Goal: Information Seeking & Learning: Understand process/instructions

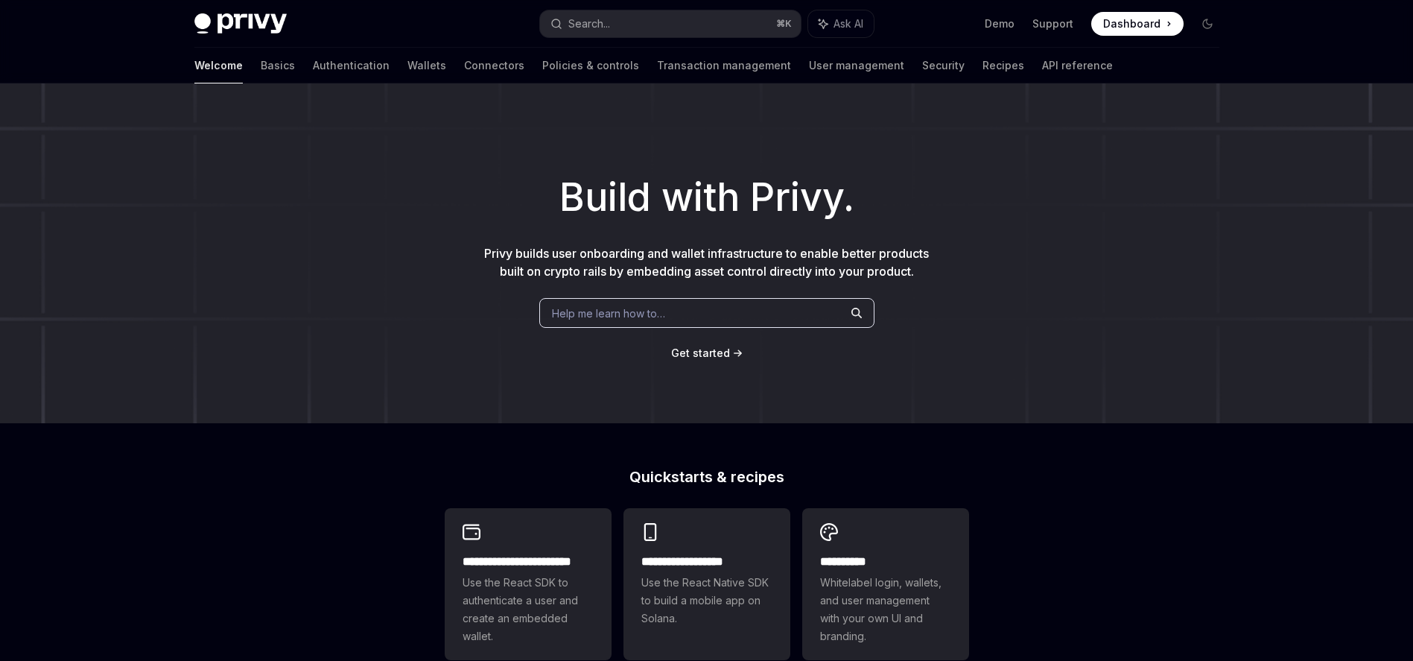
scroll to position [1, 0]
click at [648, 28] on button "Search... ⌘ K" at bounding box center [670, 23] width 261 height 27
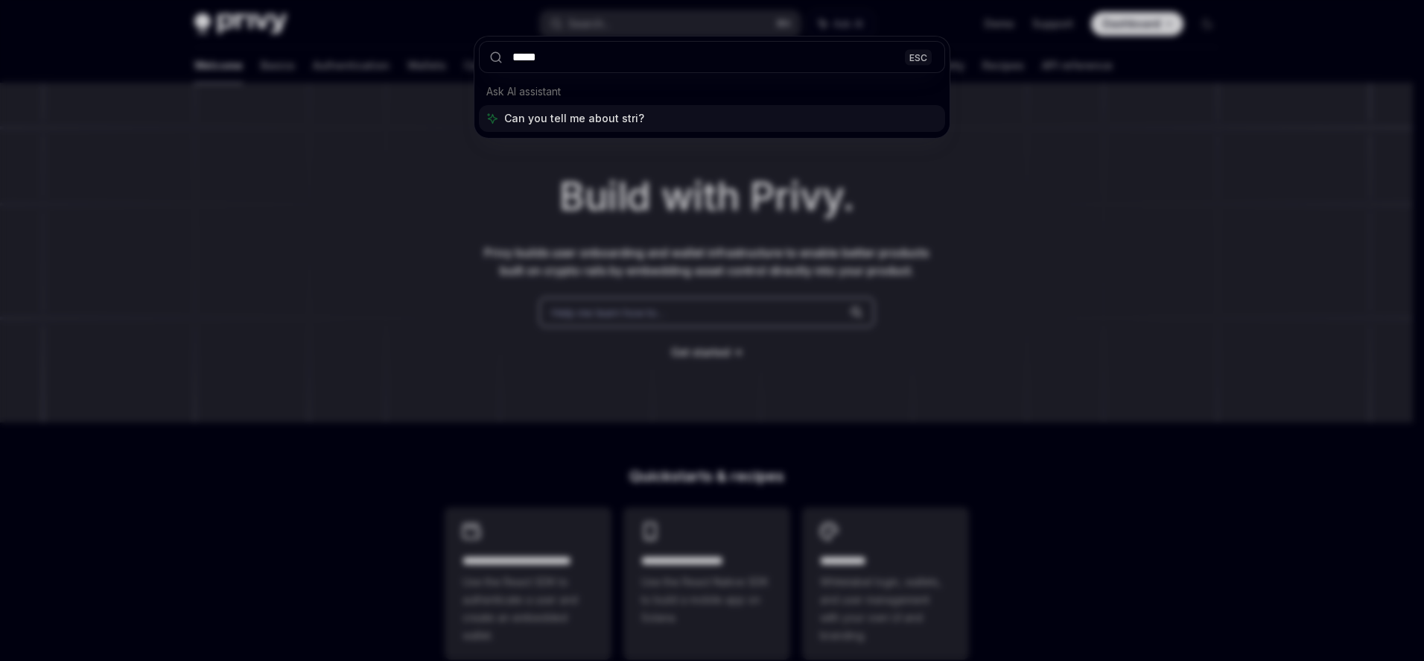
type input "******"
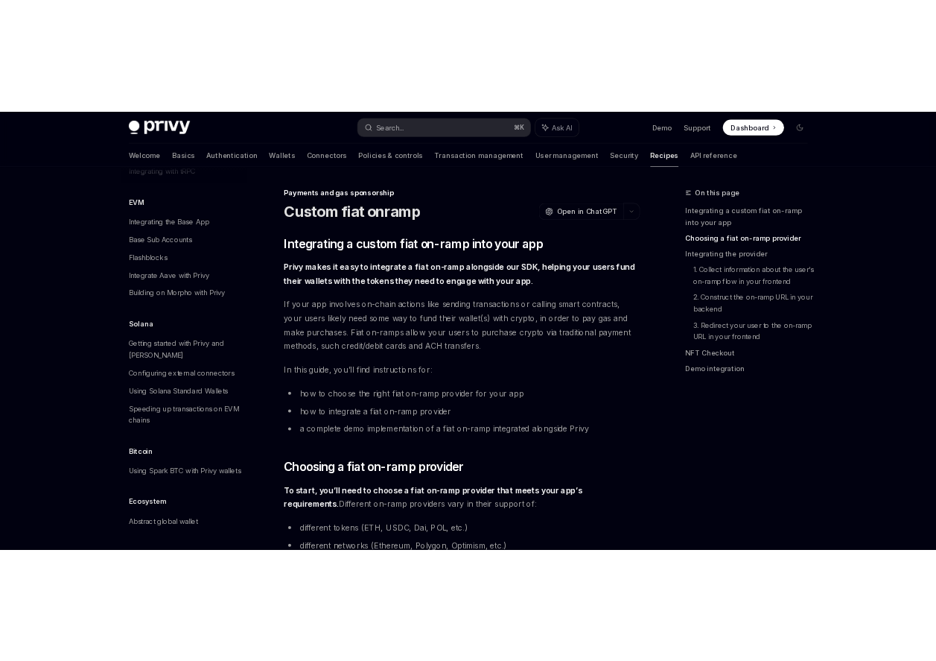
scroll to position [480, 0]
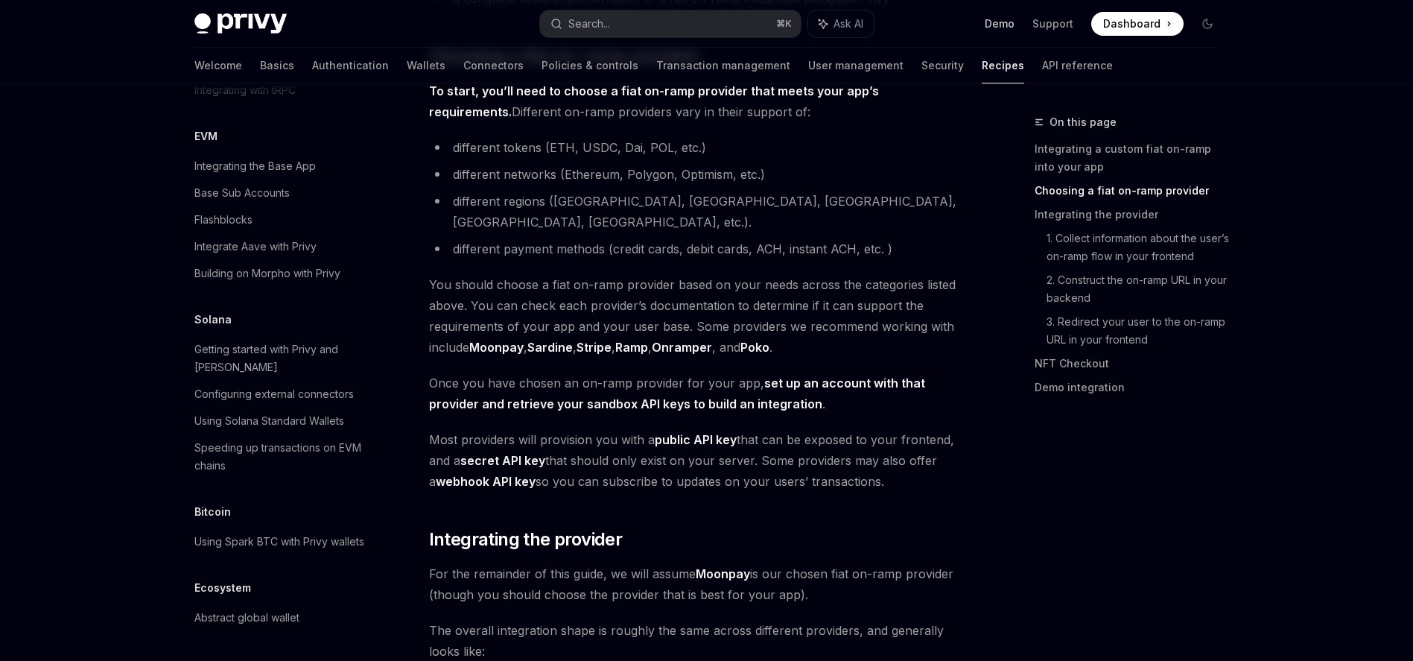
click at [998, 21] on link "Demo" at bounding box center [1000, 23] width 30 height 15
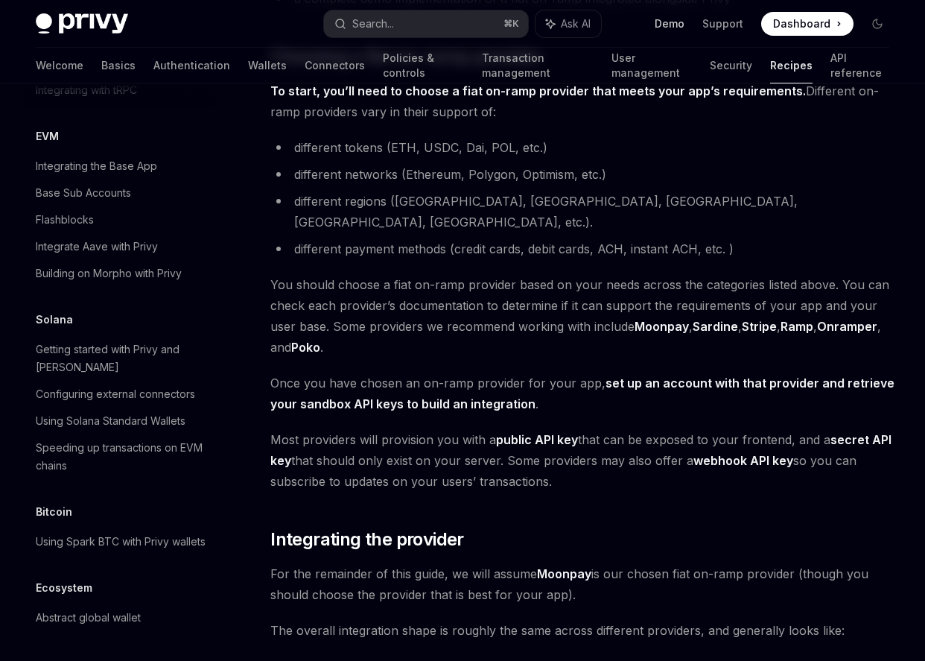
type textarea "*"
click at [445, 32] on button "Search... ⌘ K" at bounding box center [425, 23] width 203 height 27
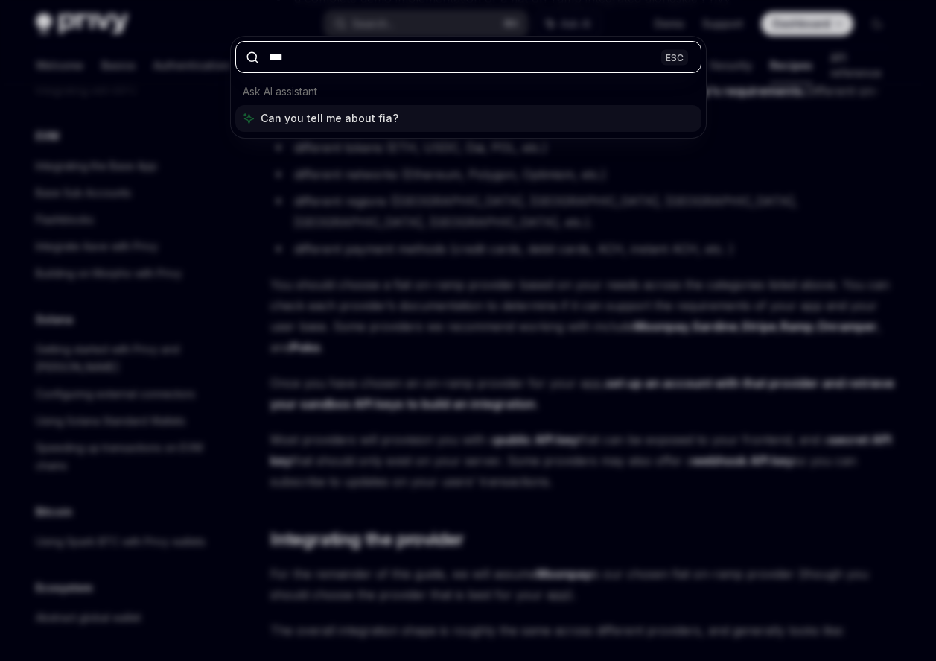
type input "****"
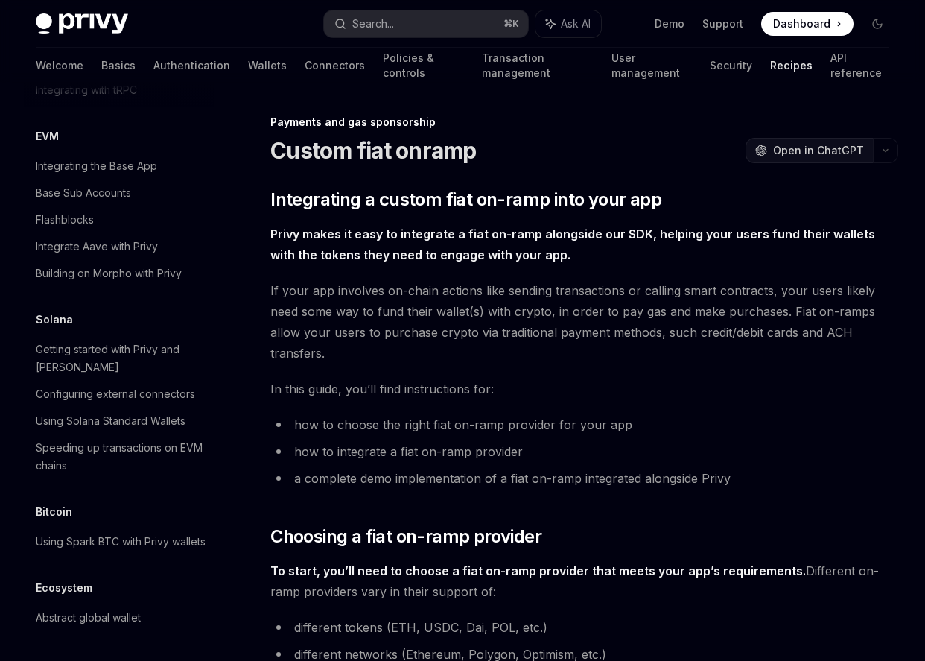
click at [825, 149] on span "Open in ChatGPT" at bounding box center [818, 150] width 91 height 15
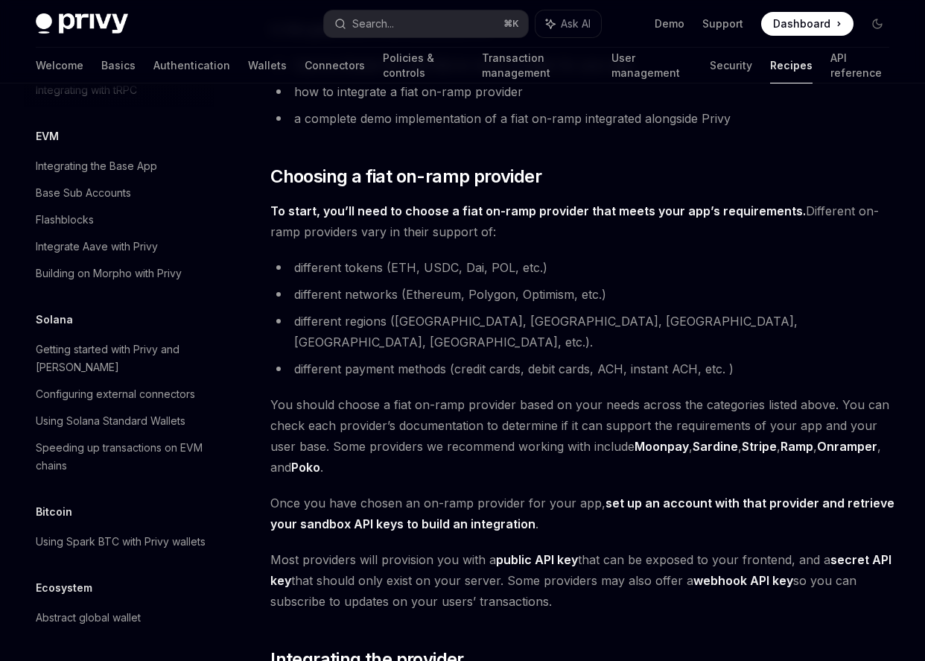
scroll to position [426, 0]
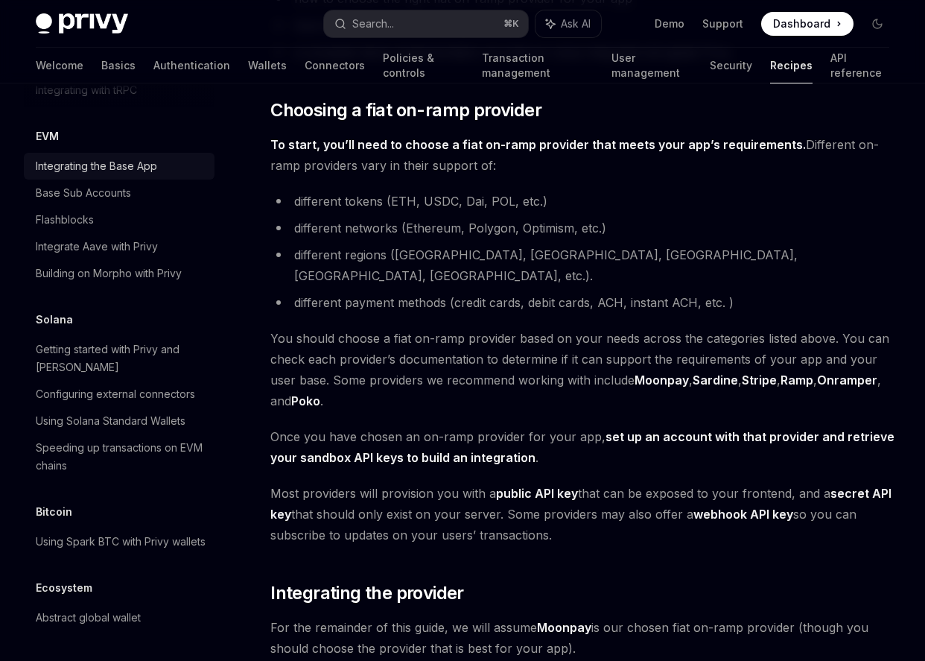
click at [123, 157] on div "Integrating the Base App" at bounding box center [96, 166] width 121 height 18
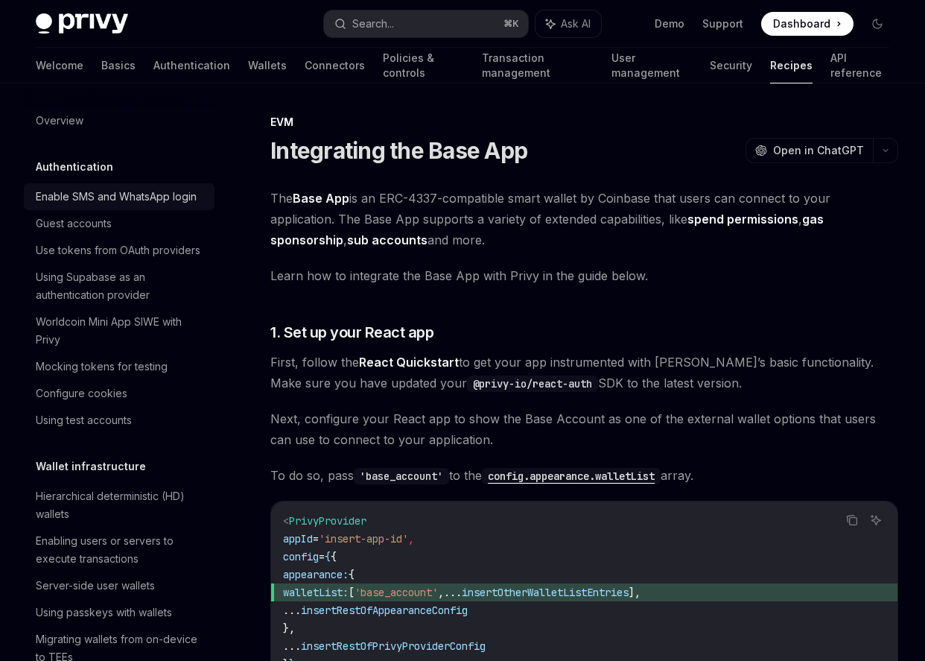
click at [118, 201] on div "Enable SMS and WhatsApp login" at bounding box center [116, 197] width 161 height 18
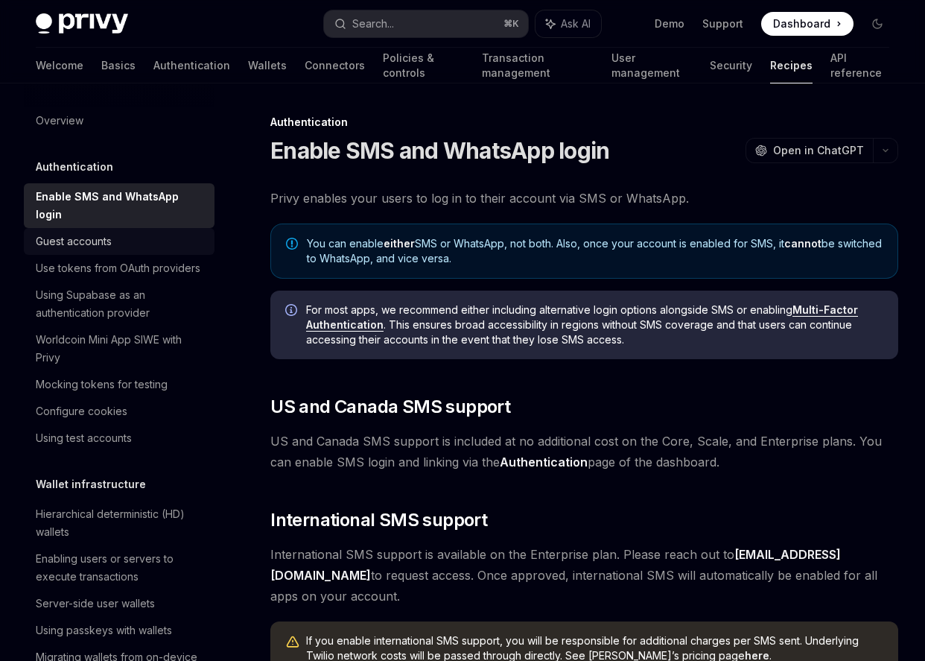
click at [109, 248] on div "Guest accounts" at bounding box center [74, 241] width 76 height 18
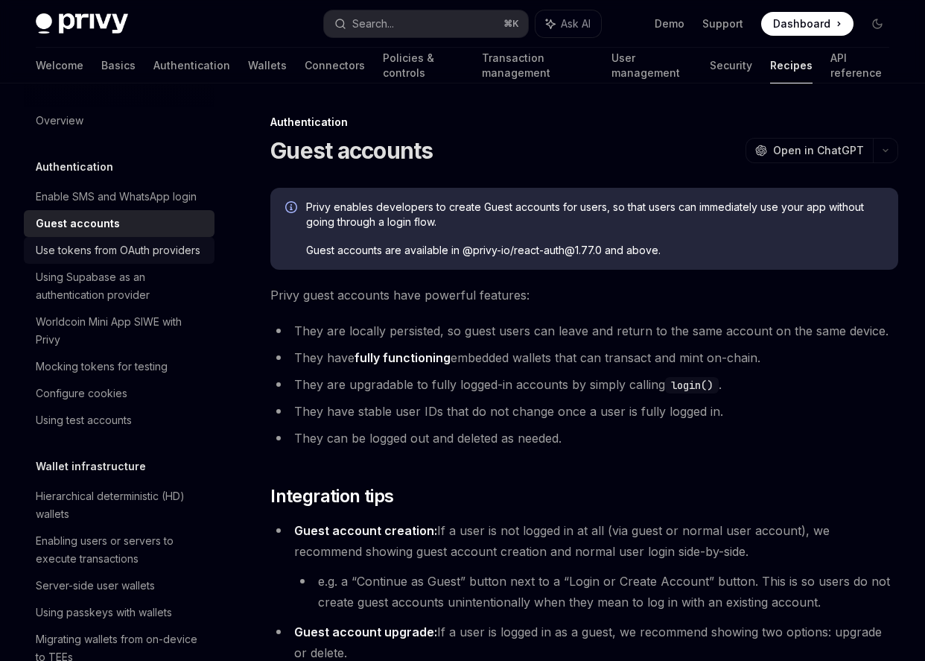
click at [136, 259] on div "Use tokens from OAuth providers" at bounding box center [118, 250] width 165 height 18
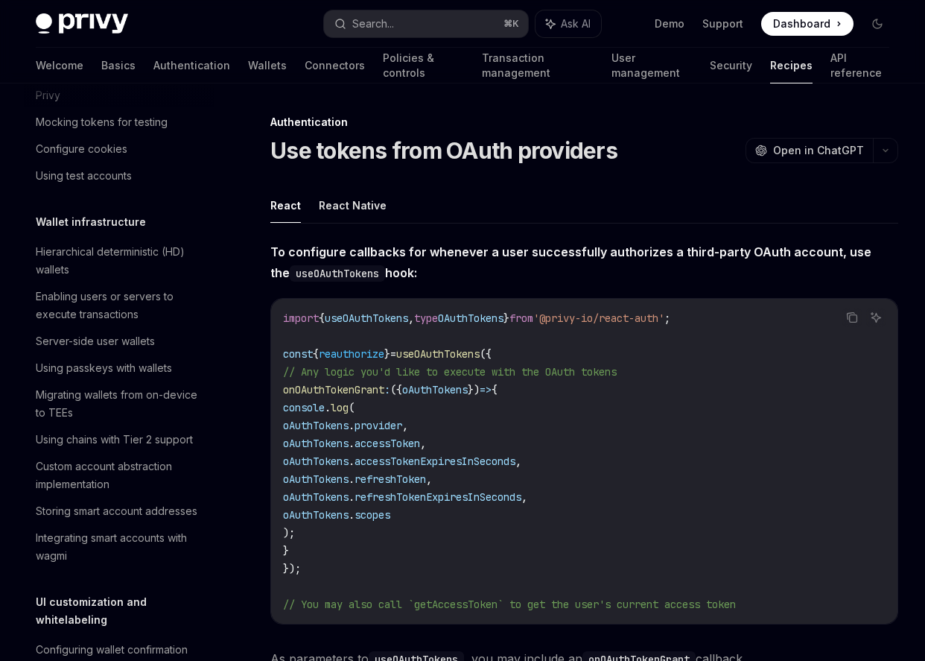
scroll to position [374, 0]
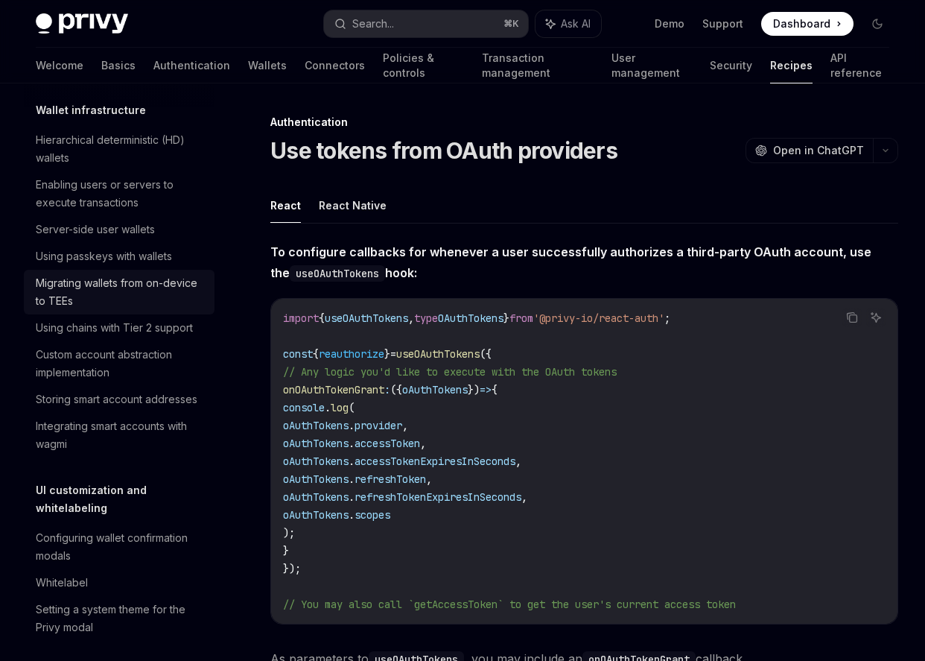
click at [159, 306] on div "Migrating wallets from on-device to TEEs" at bounding box center [121, 292] width 170 height 36
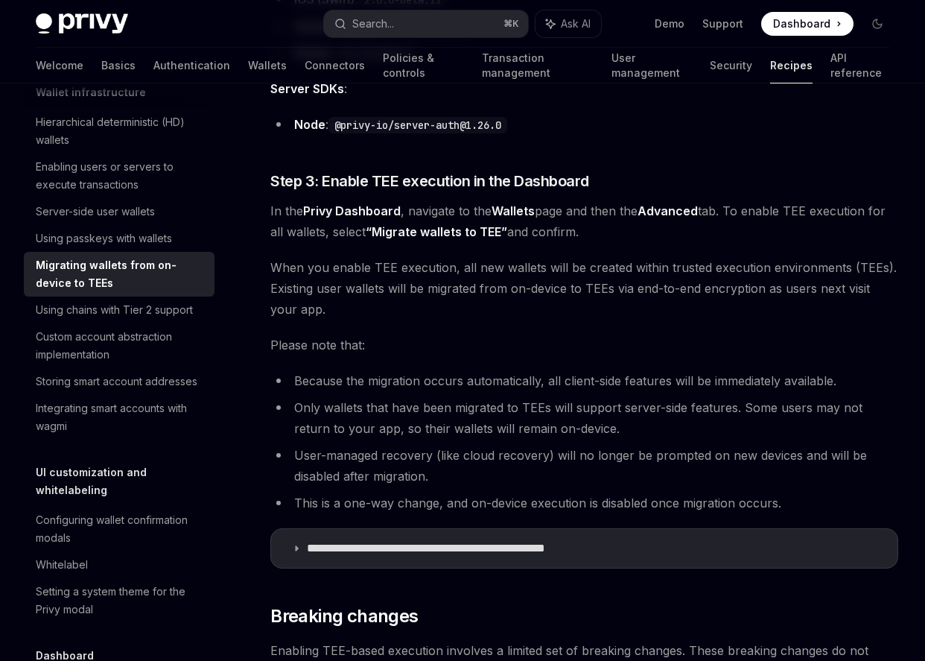
scroll to position [1370, 0]
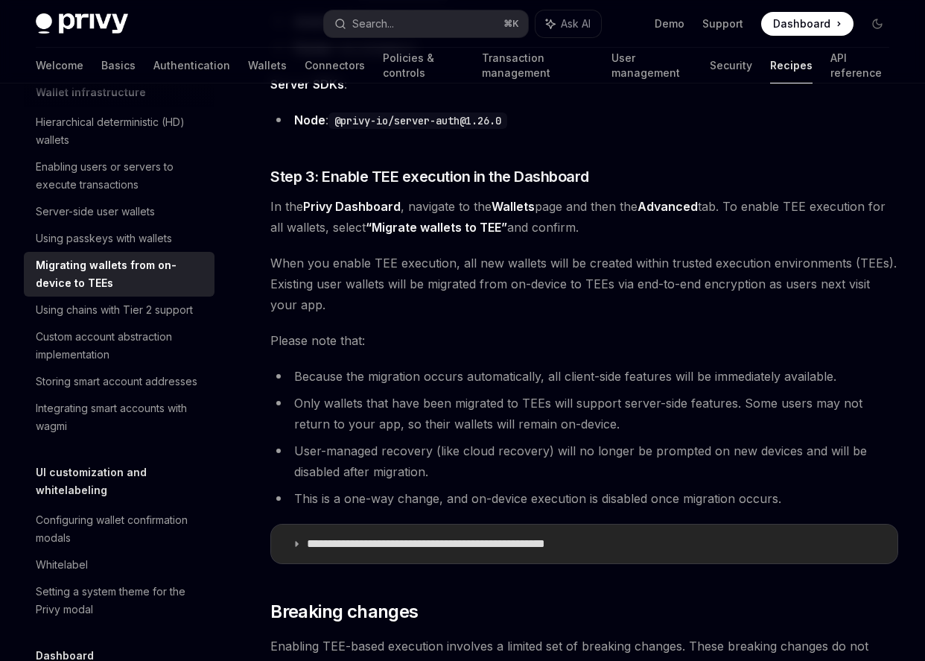
click at [299, 548] on summary "**********" at bounding box center [584, 543] width 626 height 39
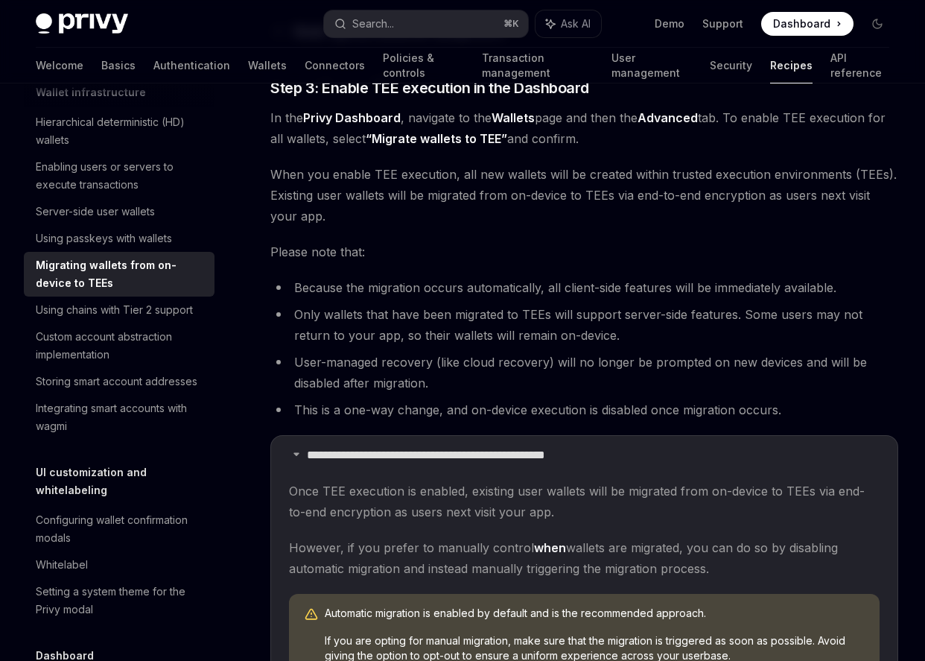
scroll to position [1373, 0]
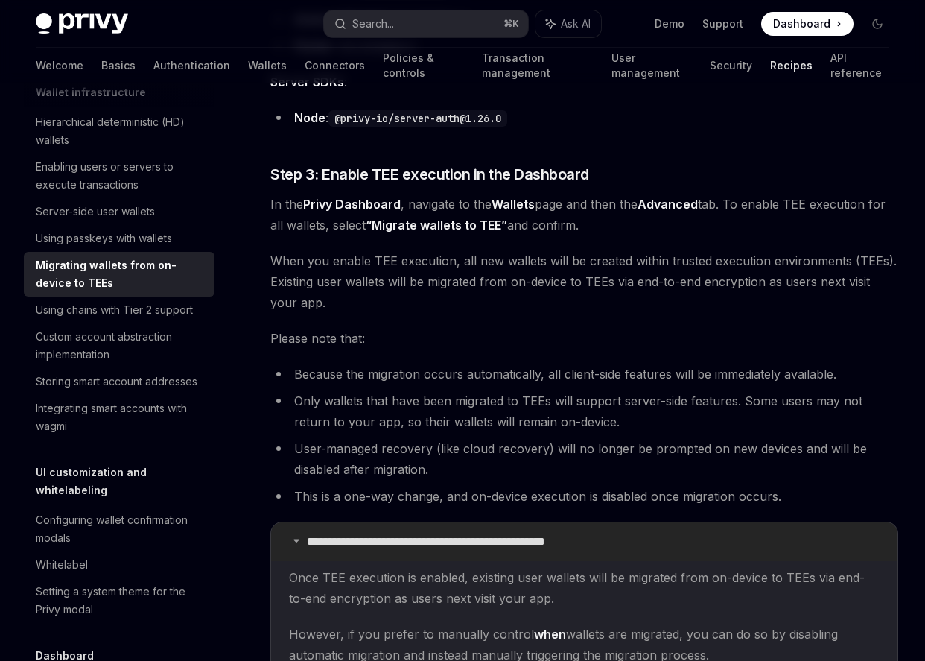
click at [296, 541] on icon at bounding box center [296, 540] width 9 height 9
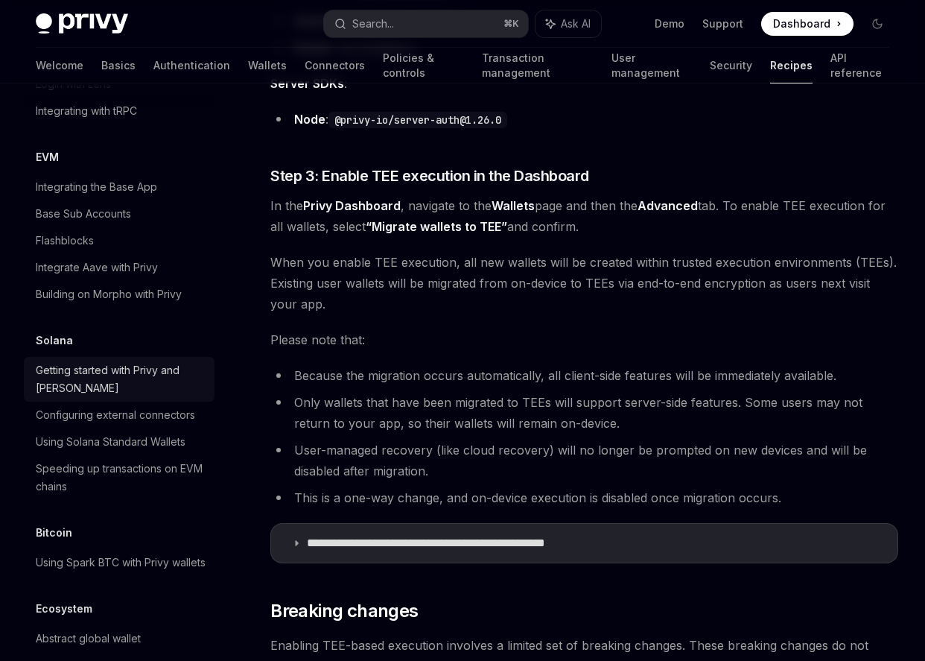
scroll to position [1941, 0]
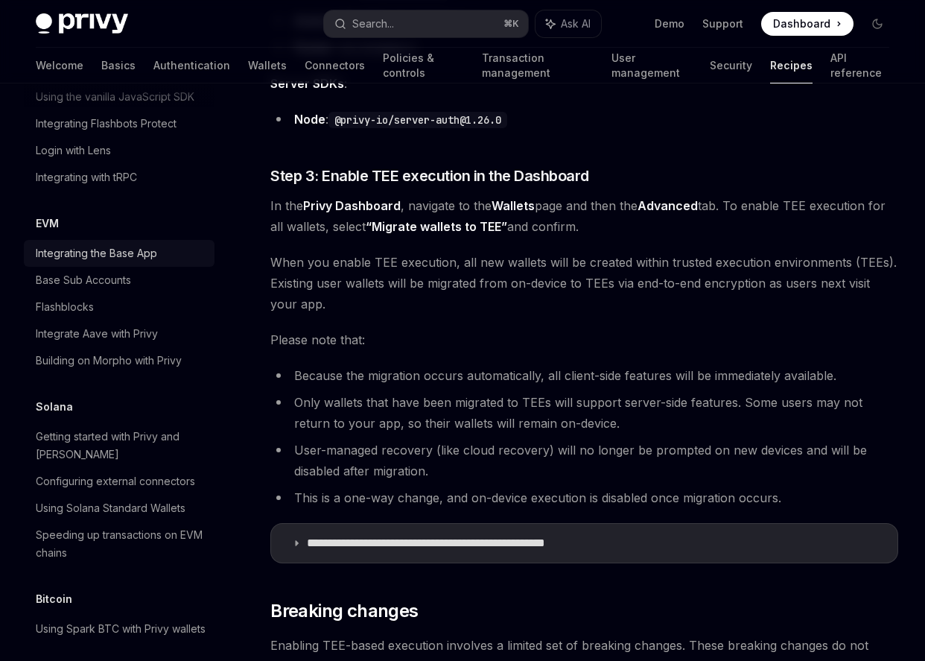
click at [163, 262] on div "Integrating the Base App" at bounding box center [121, 253] width 170 height 18
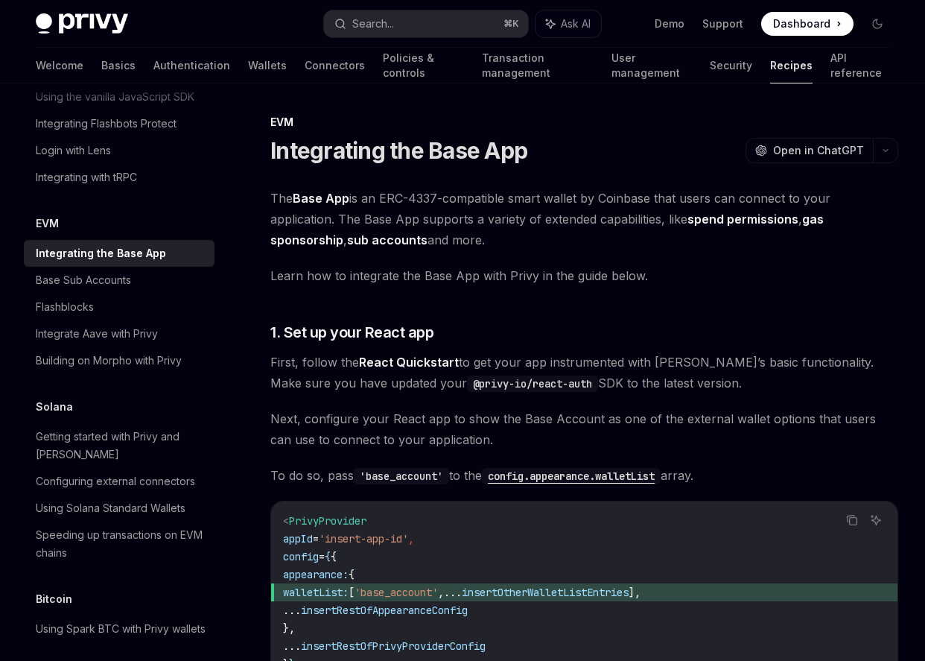
drag, startPoint x: 272, startPoint y: 362, endPoint x: 662, endPoint y: 379, distance: 390.7
click at [662, 379] on span "First, follow the React Quickstart to get your app instrumented with [PERSON_NA…" at bounding box center [584, 373] width 628 height 42
click at [663, 375] on span "First, follow the React Quickstart to get your app instrumented with [PERSON_NA…" at bounding box center [584, 373] width 628 height 42
drag, startPoint x: 661, startPoint y: 377, endPoint x: 258, endPoint y: 360, distance: 403.3
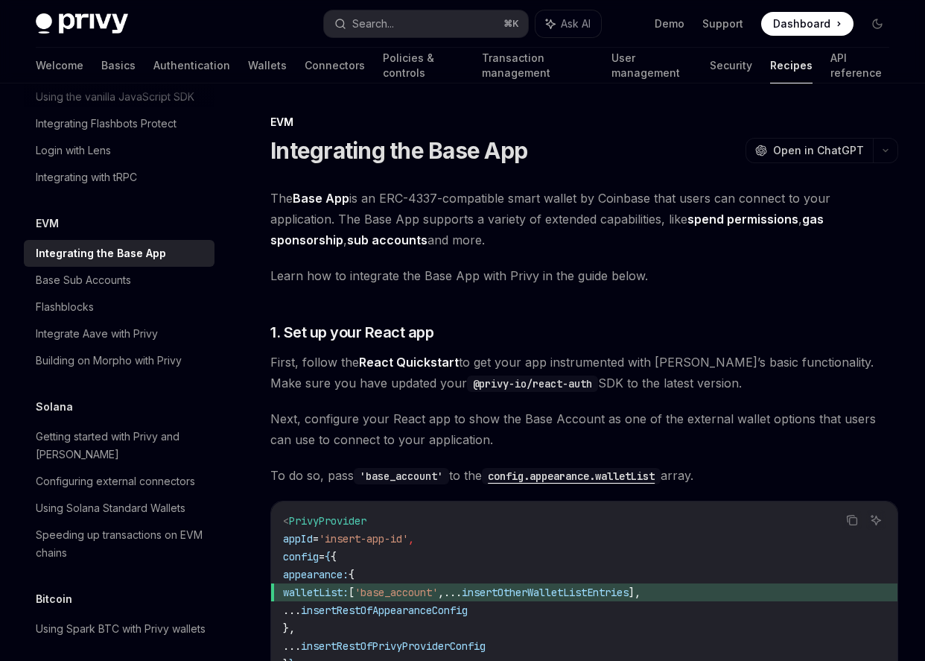
click at [649, 296] on div "The Base App is an ERC-4337-compatible smart wallet by Coinbase that users can …" at bounding box center [584, 627] width 628 height 879
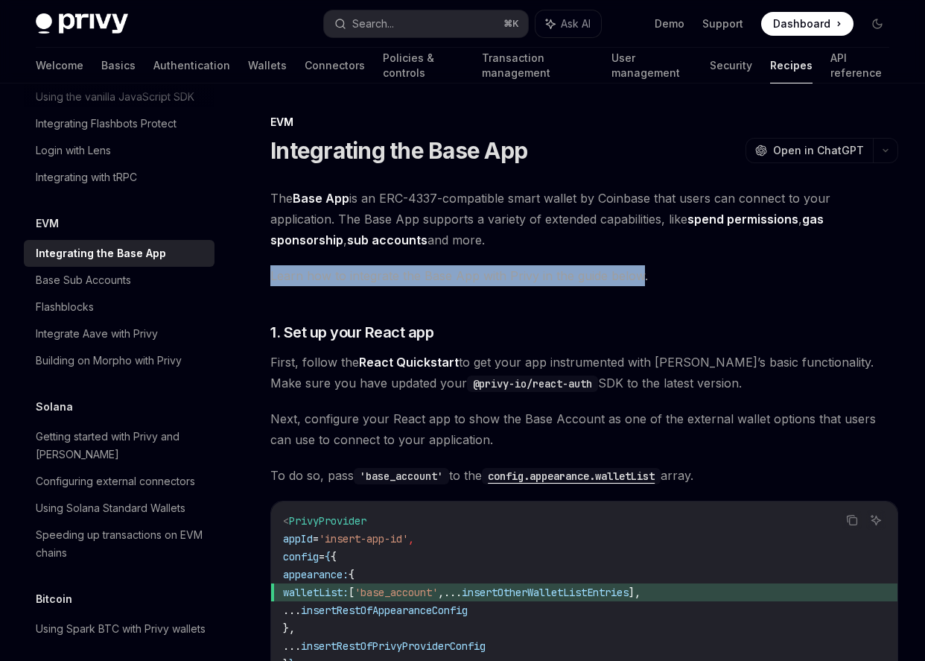
drag, startPoint x: 272, startPoint y: 275, endPoint x: 638, endPoint y: 273, distance: 365.7
click at [638, 273] on span "Learn how to integrate the Base App with Privy in the guide below." at bounding box center [584, 275] width 628 height 21
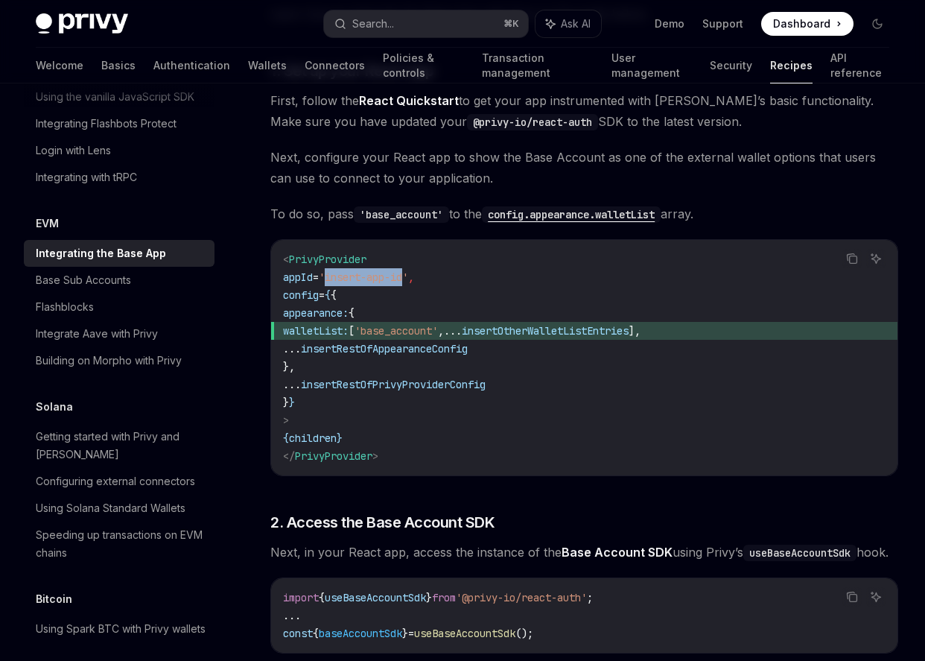
drag, startPoint x: 353, startPoint y: 279, endPoint x: 433, endPoint y: 277, distance: 79.7
click at [408, 277] on span "'insert-app-id'" at bounding box center [363, 276] width 89 height 13
drag, startPoint x: 338, startPoint y: 367, endPoint x: 409, endPoint y: 314, distance: 88.3
click at [409, 314] on code "< PrivyProvider appId = 'insert-app-id' , config = { { appearance: { walletList…" at bounding box center [584, 357] width 603 height 215
click at [355, 312] on span "{" at bounding box center [352, 312] width 6 height 13
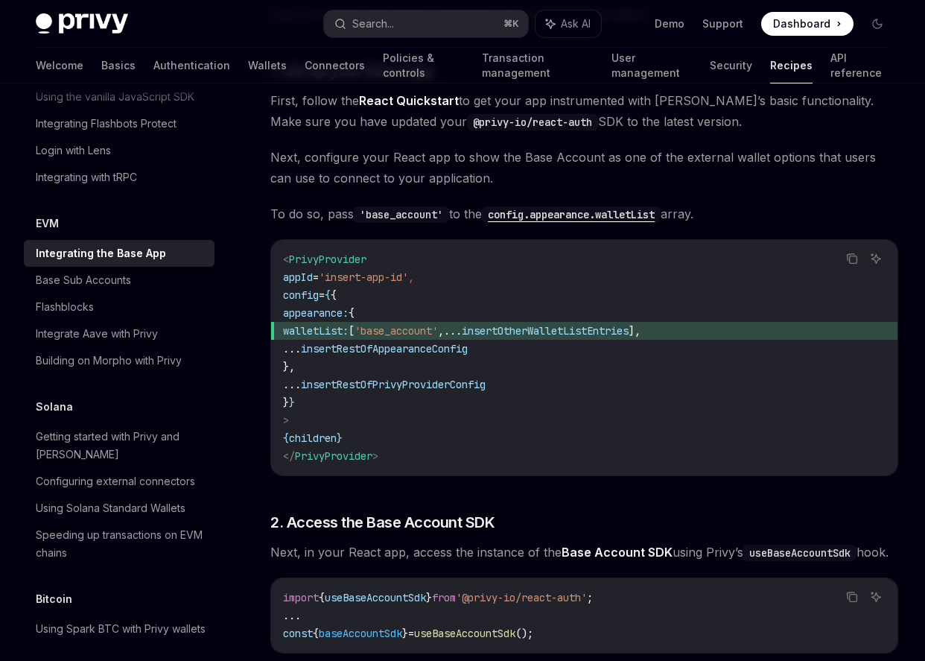
drag, startPoint x: 408, startPoint y: 314, endPoint x: 337, endPoint y: 367, distance: 88.8
click at [337, 367] on code "< PrivyProvider appId = 'insert-app-id' , config = { { appearance: { walletList…" at bounding box center [584, 357] width 603 height 215
click at [295, 368] on span "}," at bounding box center [289, 366] width 12 height 13
drag, startPoint x: 336, startPoint y: 368, endPoint x: 406, endPoint y: 316, distance: 87.3
click at [406, 316] on code "< PrivyProvider appId = 'insert-app-id' , config = { { appearance: { walletList…" at bounding box center [584, 357] width 603 height 215
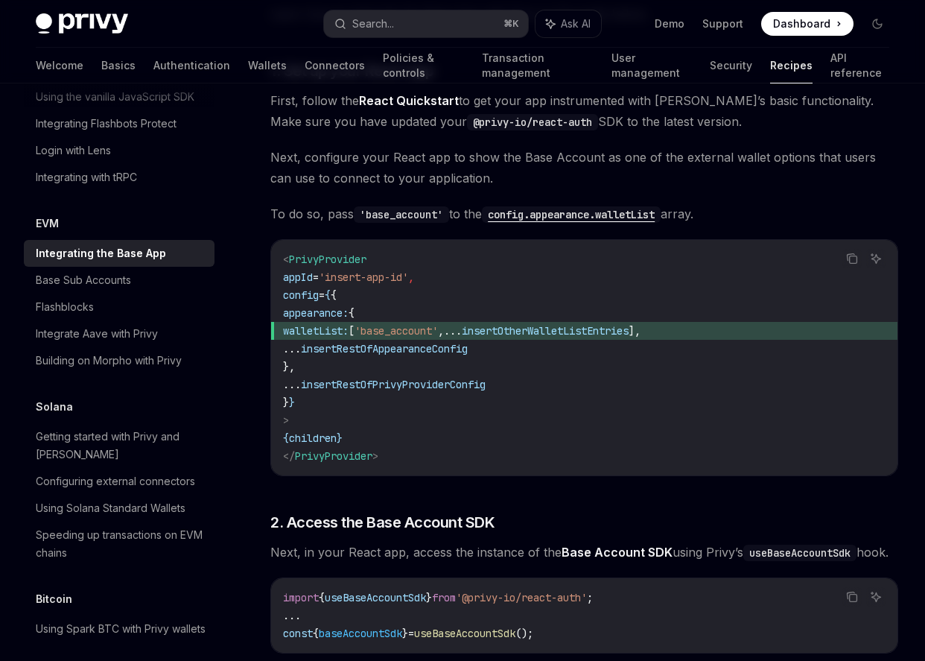
click at [295, 368] on span "}," at bounding box center [289, 366] width 12 height 13
drag, startPoint x: 340, startPoint y: 368, endPoint x: 410, endPoint y: 316, distance: 87.3
click at [410, 316] on code "< PrivyProvider appId = 'insert-app-id' , config = { { appearance: { walletList…" at bounding box center [584, 357] width 603 height 215
click at [295, 366] on span "}," at bounding box center [289, 366] width 12 height 13
drag, startPoint x: 338, startPoint y: 366, endPoint x: 410, endPoint y: 313, distance: 90.0
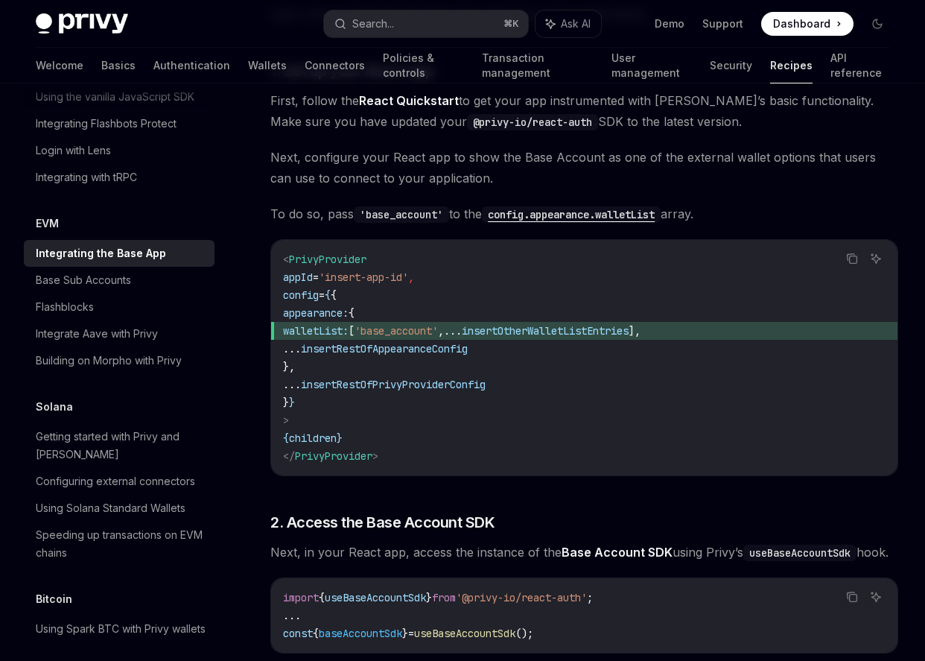
click at [410, 313] on code "< PrivyProvider appId = 'insert-app-id' , config = { { appearance: { walletList…" at bounding box center [584, 357] width 603 height 215
click at [295, 367] on span "}," at bounding box center [289, 366] width 12 height 13
drag, startPoint x: 339, startPoint y: 368, endPoint x: 409, endPoint y: 314, distance: 88.6
click at [409, 314] on code "< PrivyProvider appId = 'insert-app-id' , config = { { appearance: { walletList…" at bounding box center [584, 357] width 603 height 215
click at [355, 315] on span "{" at bounding box center [352, 312] width 6 height 13
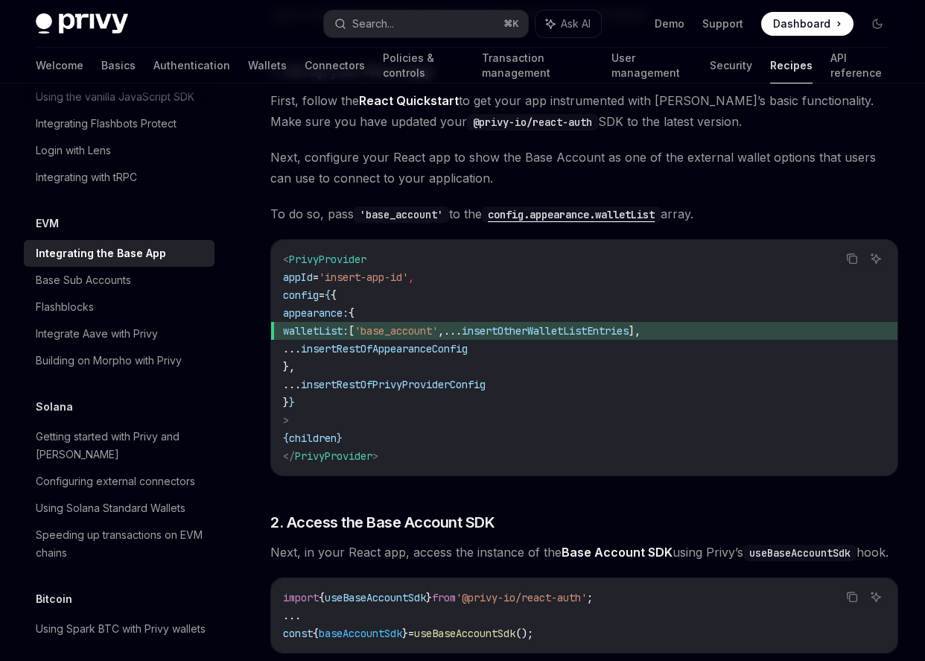
drag, startPoint x: 341, startPoint y: 367, endPoint x: 409, endPoint y: 312, distance: 87.4
click at [409, 312] on code "< PrivyProvider appId = 'insert-app-id' , config = { { appearance: { walletList…" at bounding box center [584, 357] width 603 height 215
click at [69, 33] on img at bounding box center [82, 23] width 92 height 21
type textarea "*"
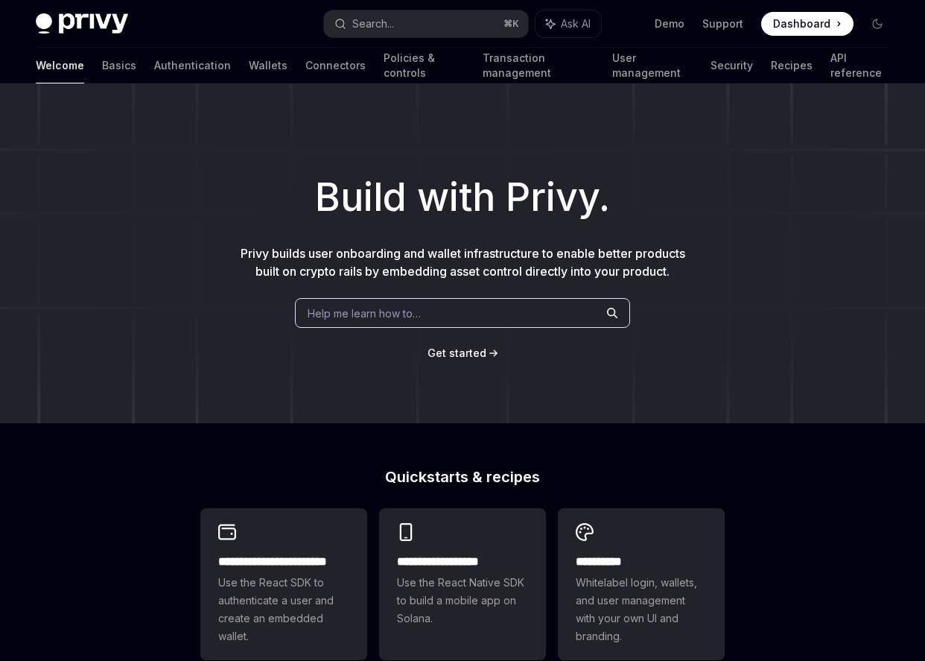
click at [447, 358] on span "Get started" at bounding box center [457, 352] width 59 height 13
